Goal: Task Accomplishment & Management: Use online tool/utility

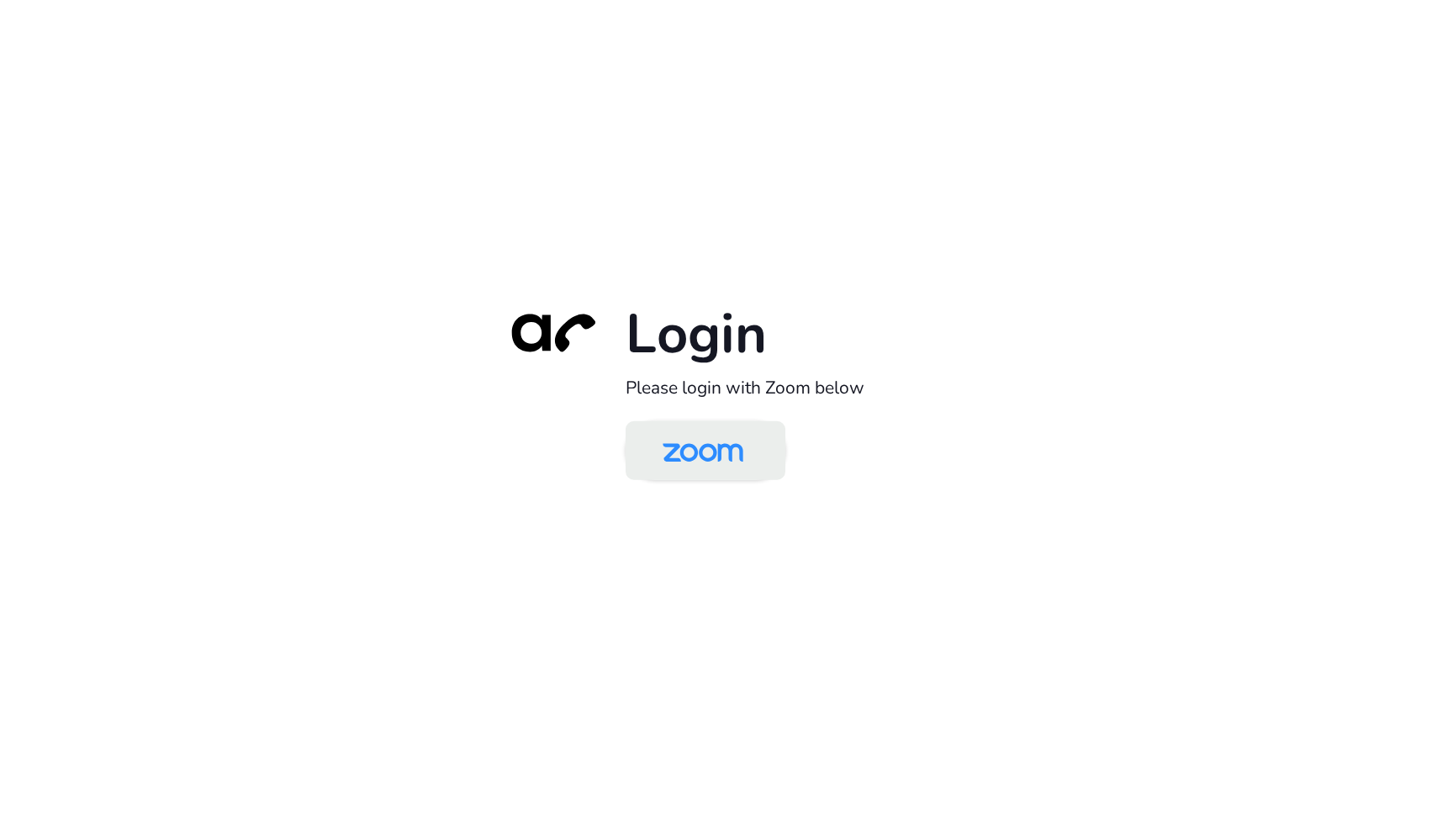
click at [773, 456] on link at bounding box center [705, 450] width 160 height 59
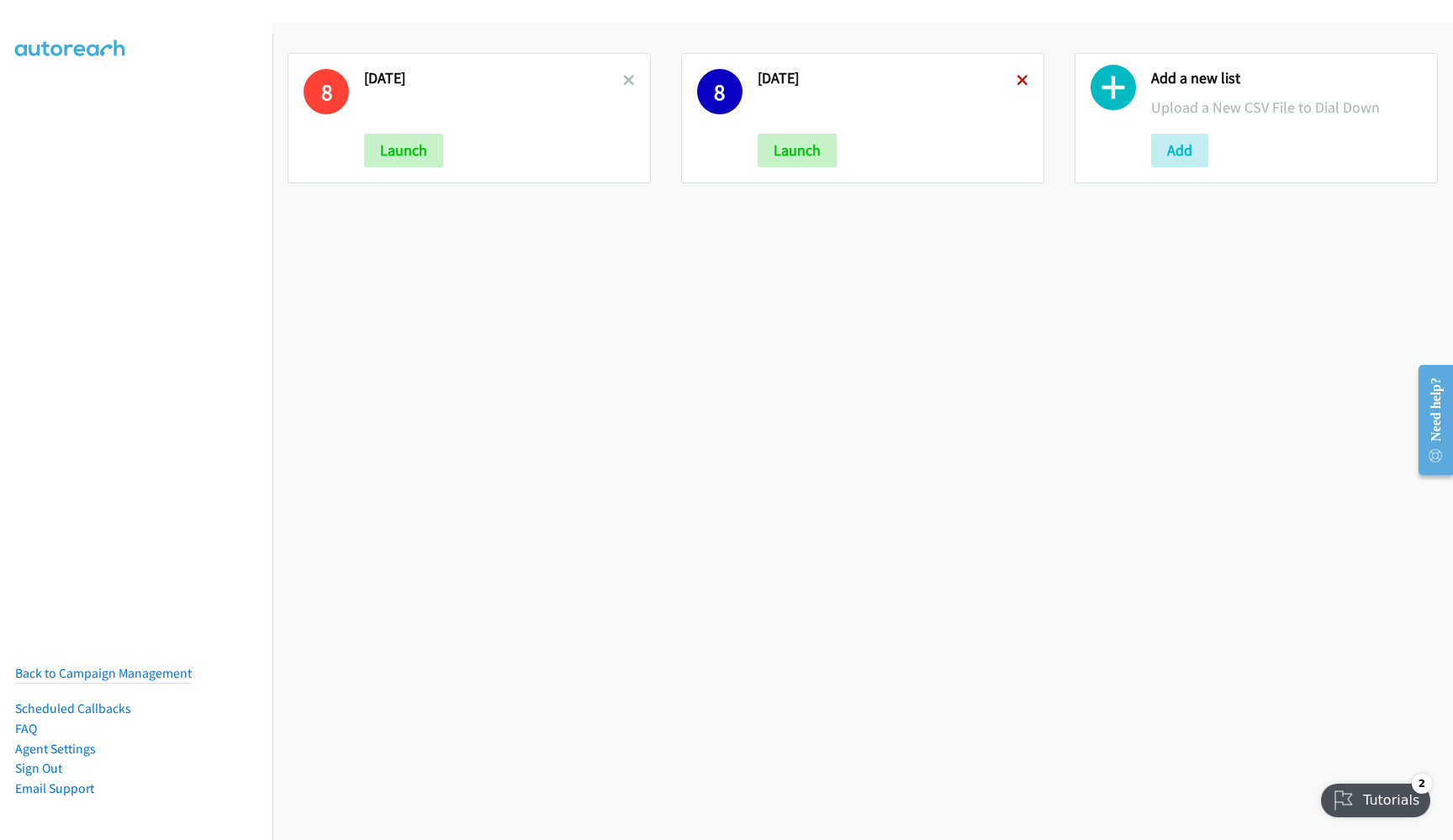
click at [1017, 81] on icon at bounding box center [1022, 81] width 12 height 12
click at [629, 78] on div "8 8.28.2025 Launch" at bounding box center [469, 118] width 363 height 131
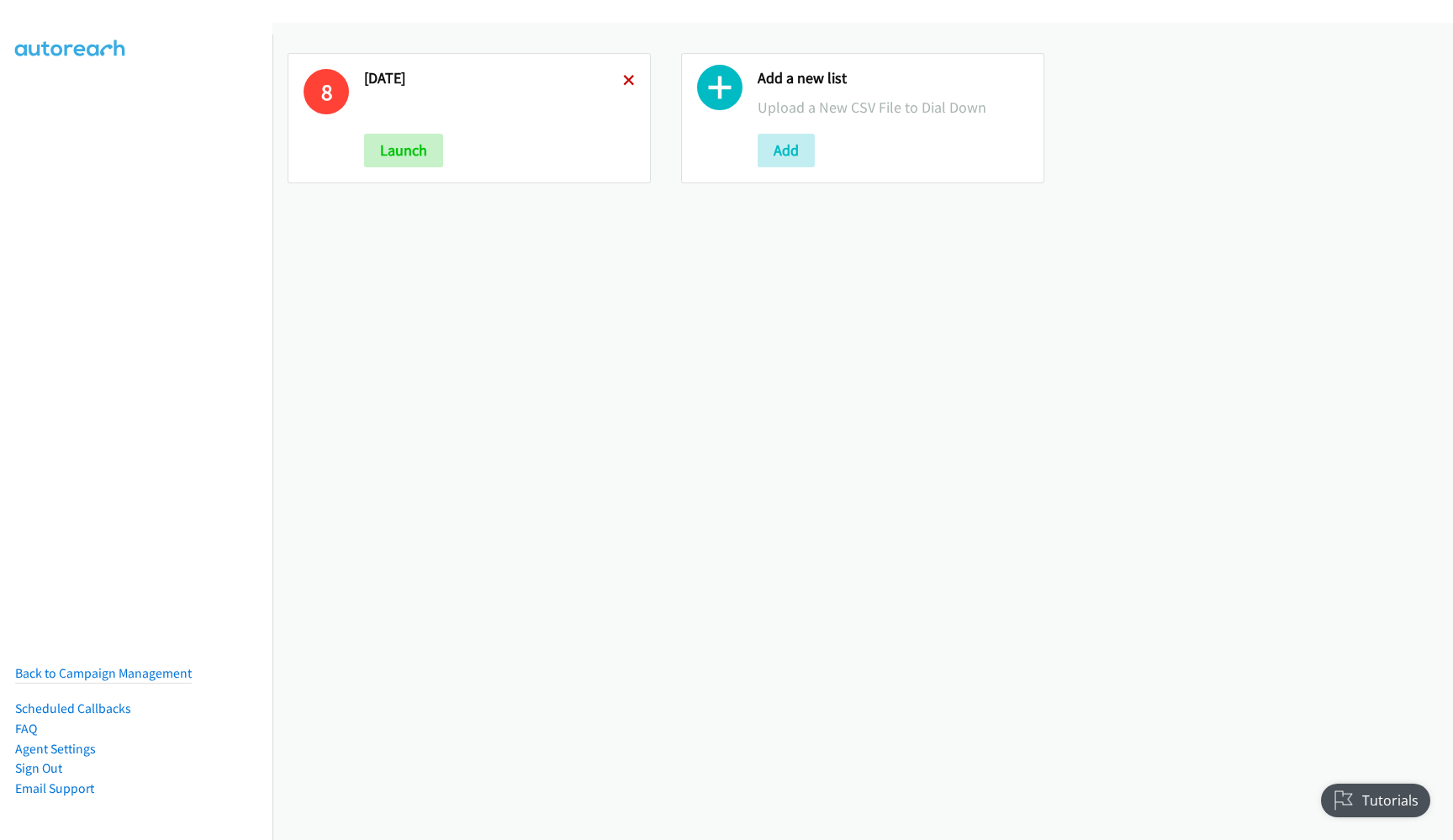
click at [623, 81] on icon at bounding box center [628, 81] width 12 height 12
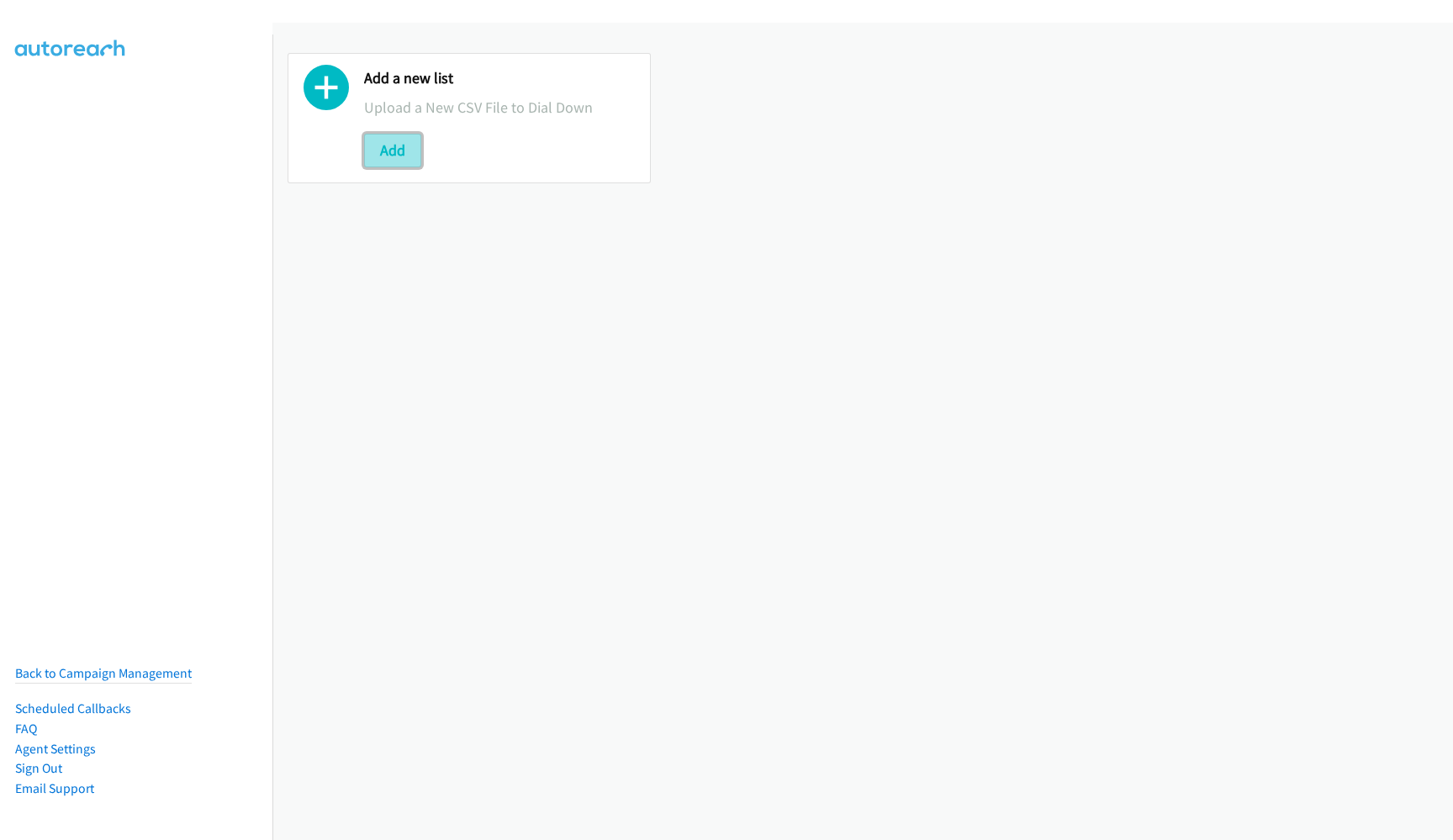
click at [386, 151] on button "Add" at bounding box center [392, 150] width 57 height 33
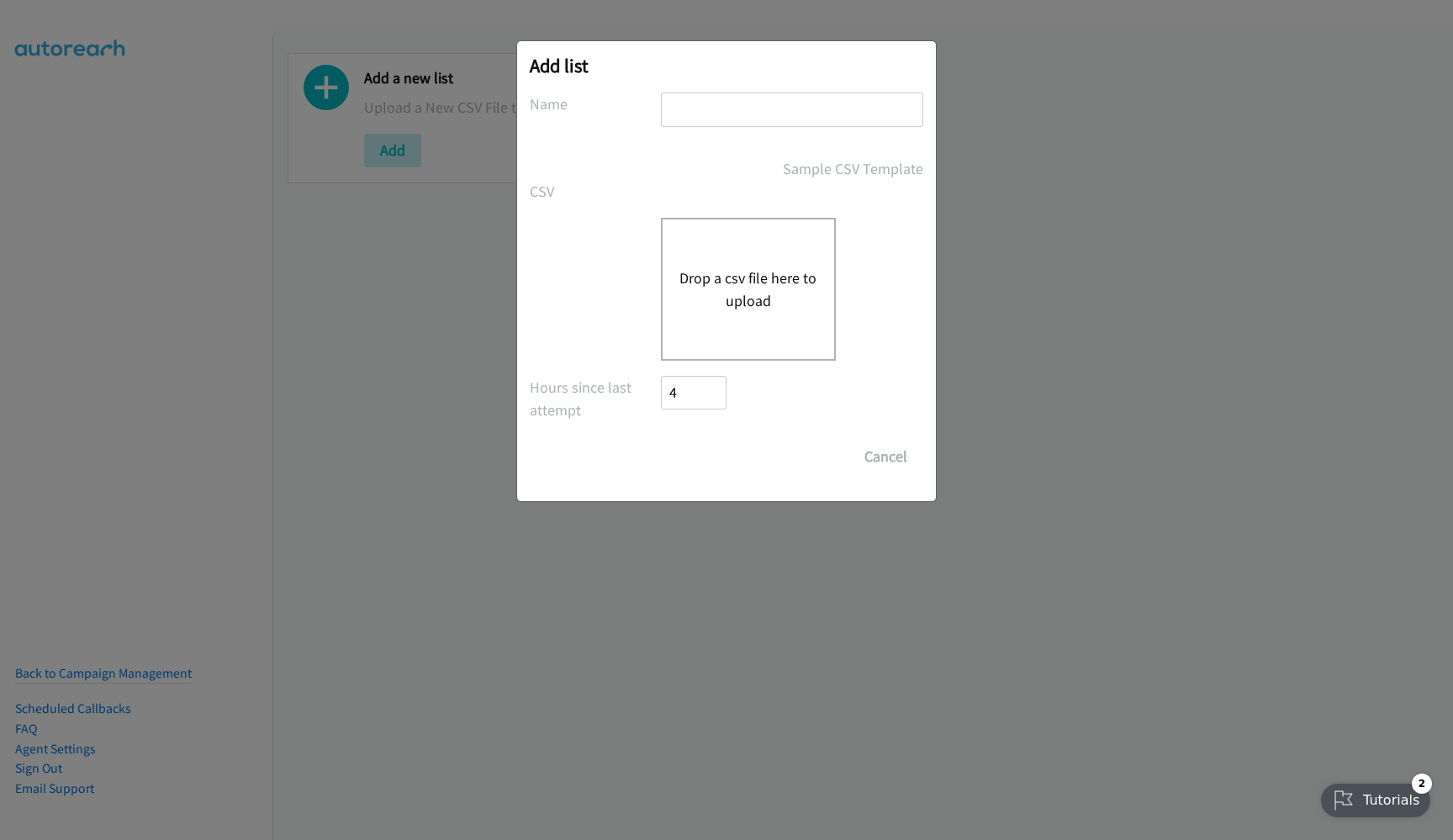
click at [721, 121] on input "text" at bounding box center [791, 110] width 262 height 34
type input "[DATE]"
click at [766, 309] on button "Drop a csv file here to upload" at bounding box center [748, 289] width 138 height 45
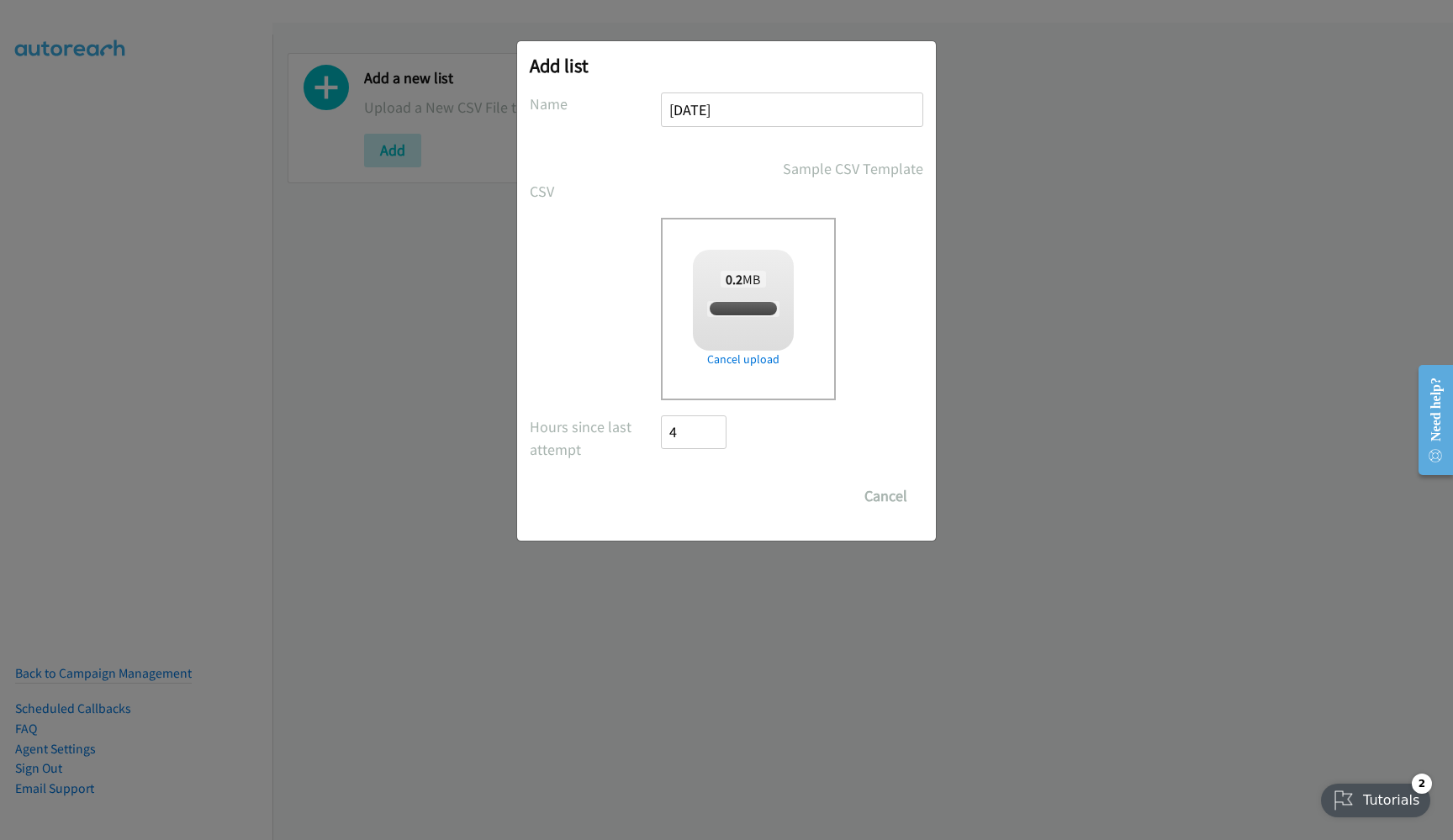
checkbox input "true"
click at [719, 498] on input "Save List" at bounding box center [705, 496] width 88 height 33
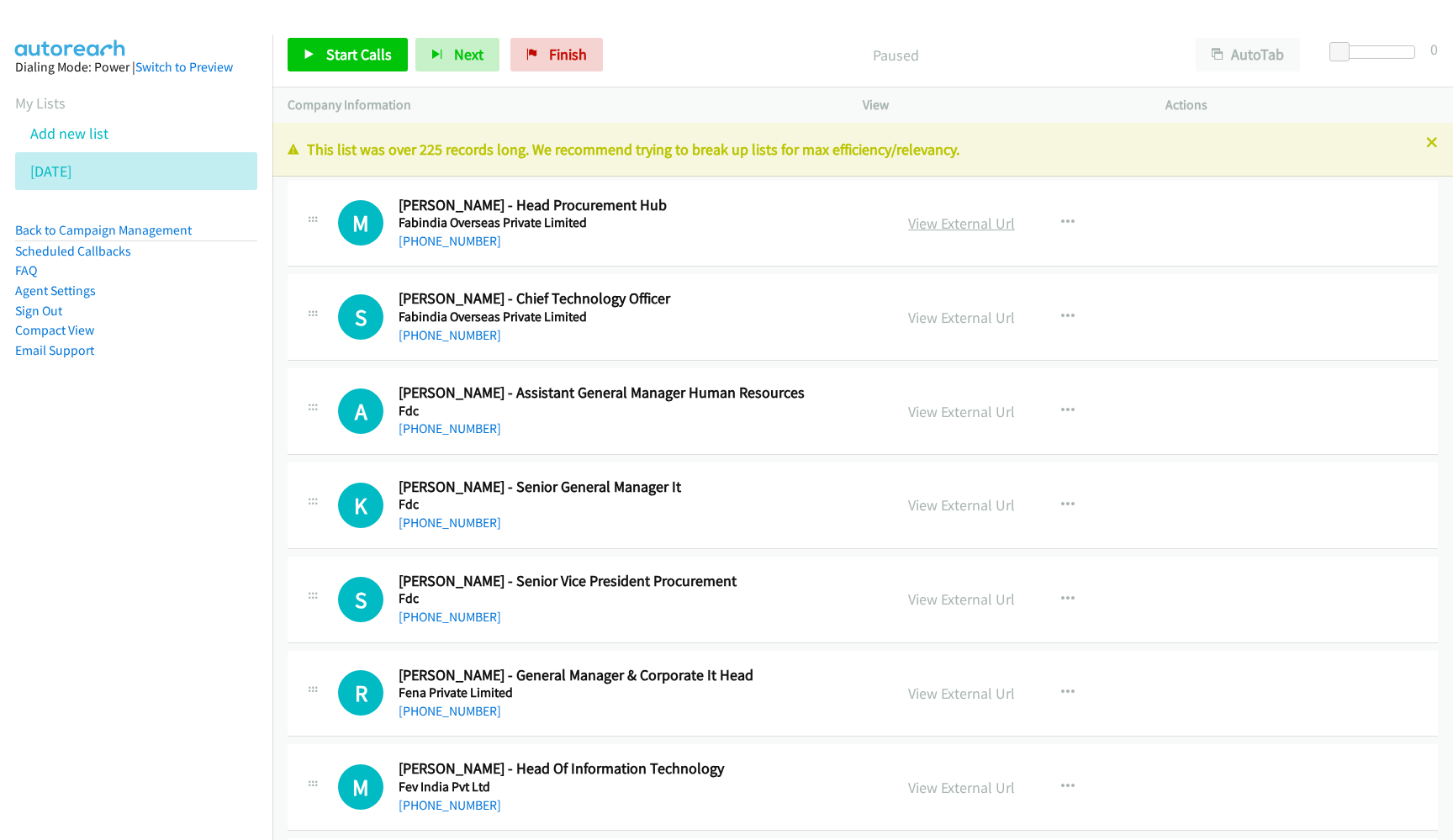
click at [977, 226] on link "View External Url" at bounding box center [961, 223] width 106 height 19
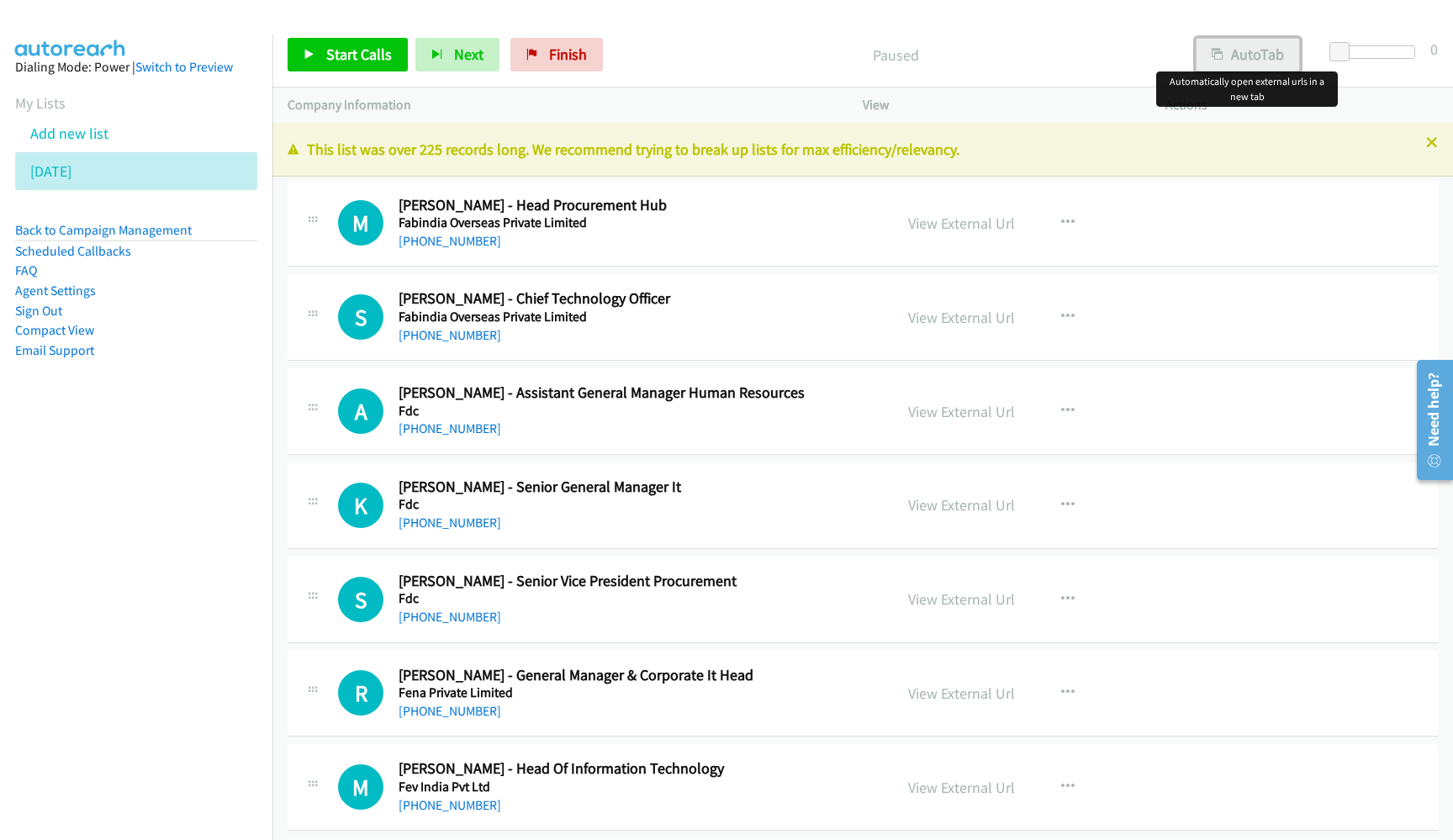
click at [1227, 44] on button "AutoTab" at bounding box center [1247, 54] width 105 height 33
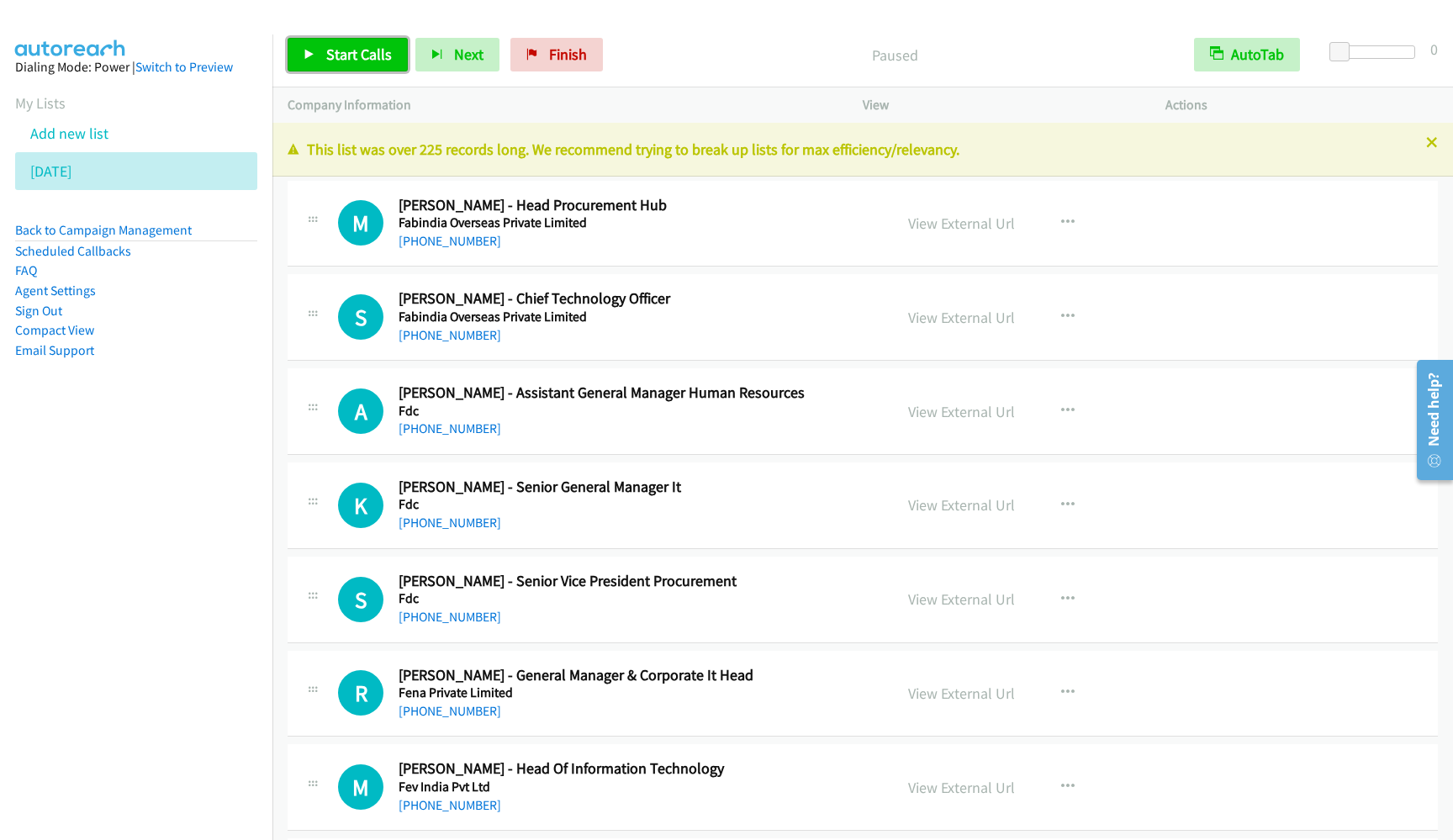
click at [328, 58] on span "Start Calls" at bounding box center [359, 53] width 66 height 19
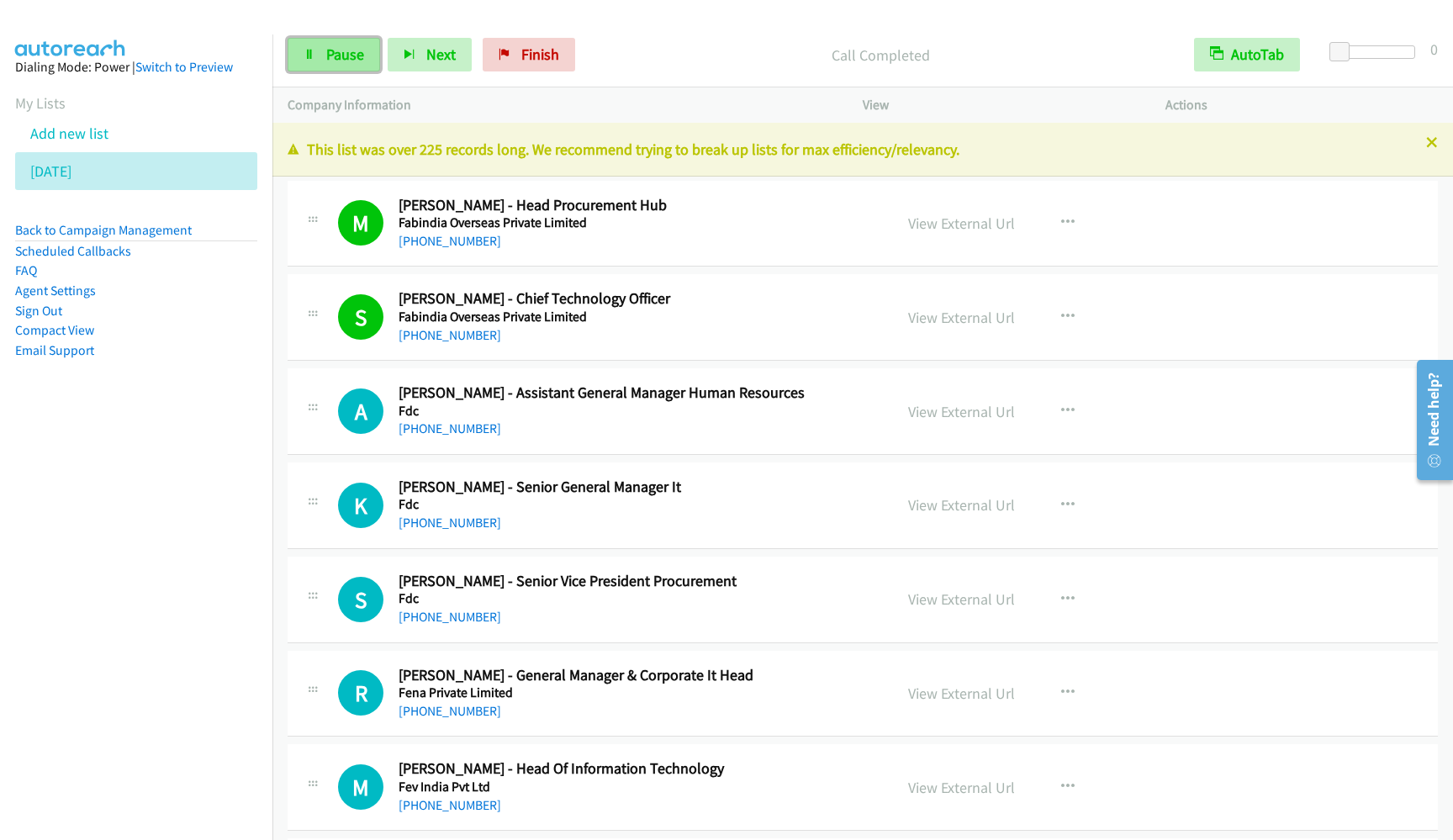
click at [334, 50] on span "Pause" at bounding box center [345, 53] width 38 height 19
click at [334, 50] on span "Start Calls" at bounding box center [359, 53] width 66 height 19
click at [170, 598] on nav "Dialing Mode: Power | Switch to Preview My Lists Add new list [DATE] Back to Ca…" at bounding box center [136, 454] width 273 height 840
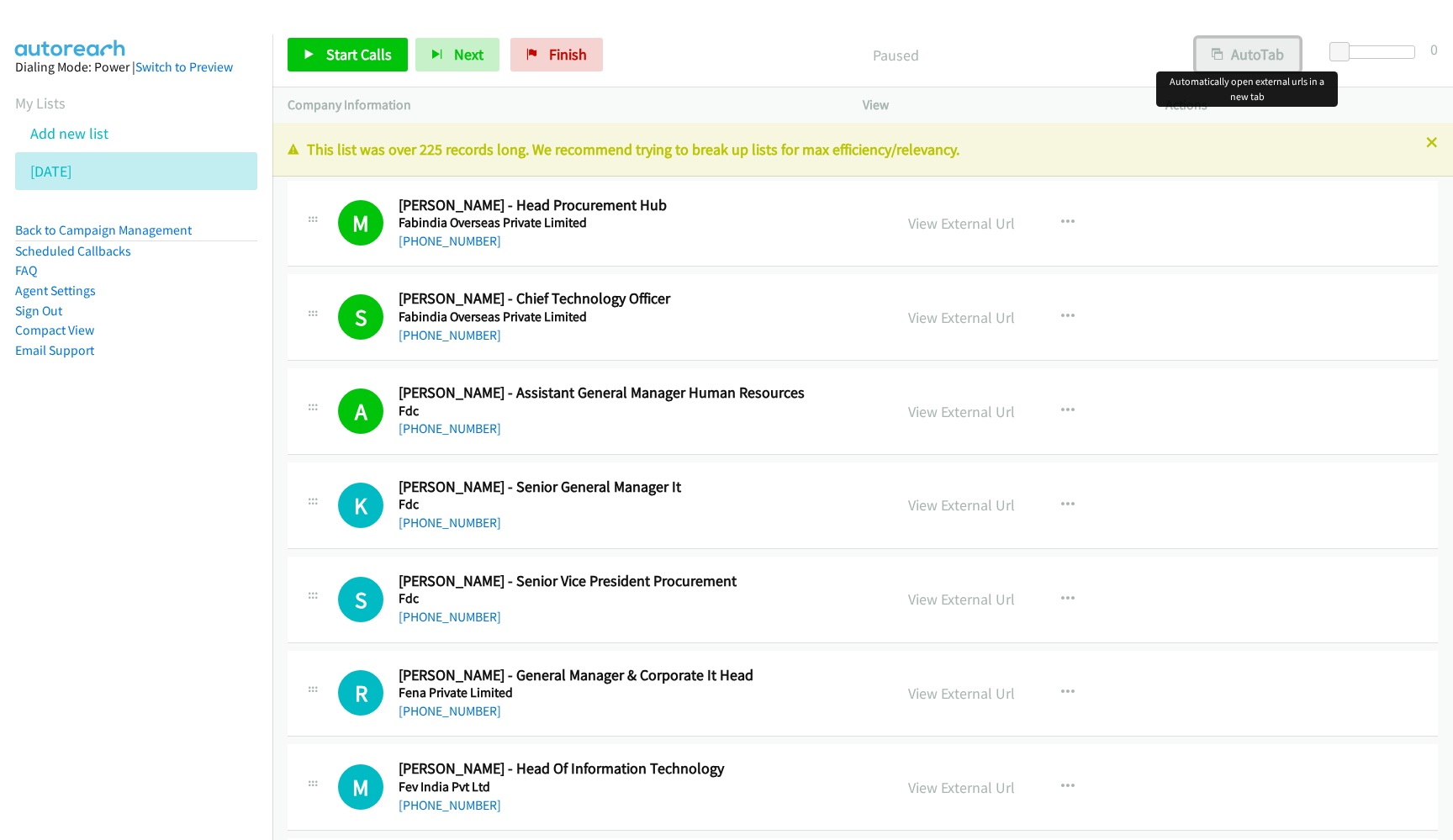
click at [1205, 59] on button "AutoTab" at bounding box center [1247, 54] width 105 height 33
click at [373, 51] on span "Start Calls" at bounding box center [359, 53] width 66 height 19
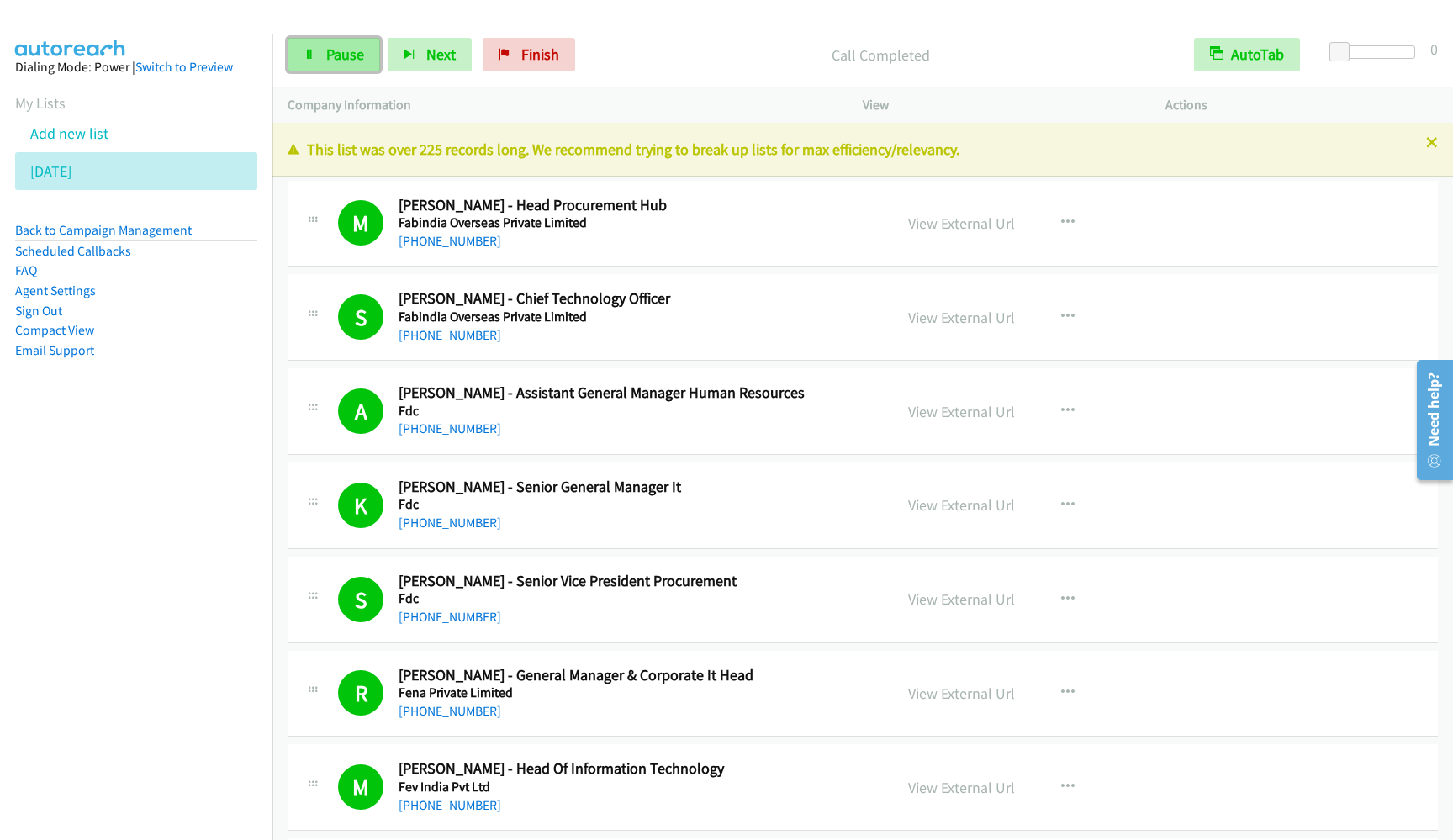
click at [331, 51] on span "Pause" at bounding box center [345, 53] width 38 height 19
click at [331, 51] on span "Start Calls" at bounding box center [359, 53] width 66 height 19
click at [312, 53] on icon at bounding box center [309, 55] width 12 height 12
drag, startPoint x: 136, startPoint y: 492, endPoint x: 441, endPoint y: 325, distance: 347.7
click at [136, 492] on nav "Dialing Mode: Power | Switch to Preview My Lists Add new list [DATE] Back to Ca…" at bounding box center [136, 454] width 273 height 840
